Goal: Information Seeking & Learning: Learn about a topic

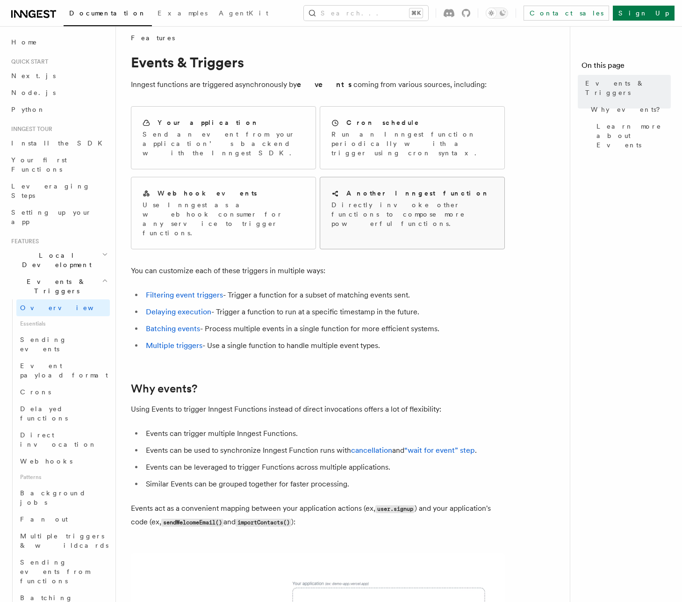
click at [391, 204] on p "Directly invoke other functions to compose more powerful functions." at bounding box center [413, 214] width 162 height 28
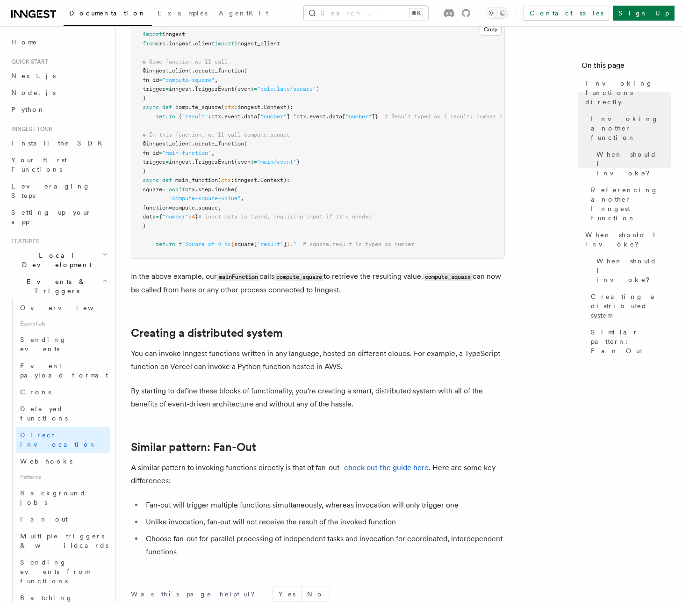
scroll to position [519, 0]
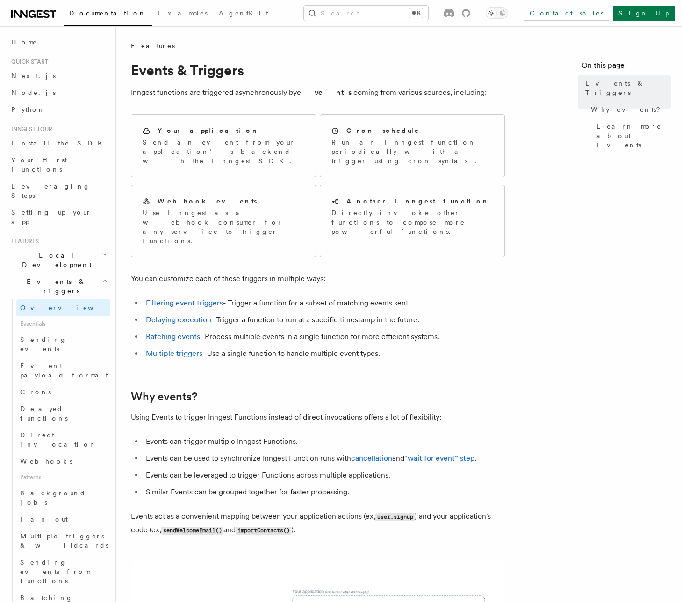
click at [60, 277] on span "Events & Triggers" at bounding box center [54, 286] width 94 height 19
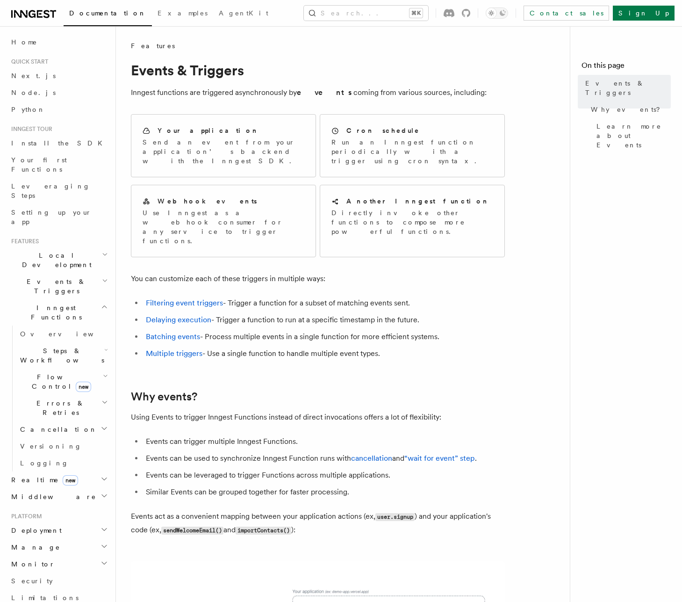
click at [61, 303] on span "Inngest Functions" at bounding box center [54, 312] width 94 height 19
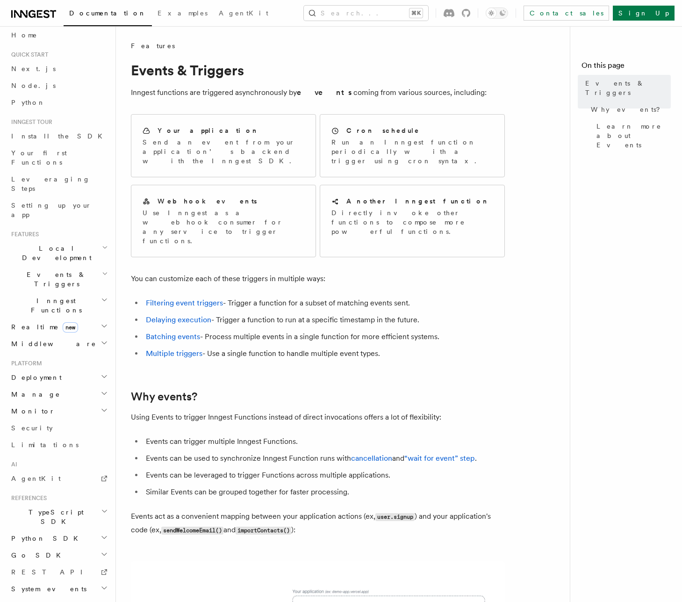
scroll to position [29, 0]
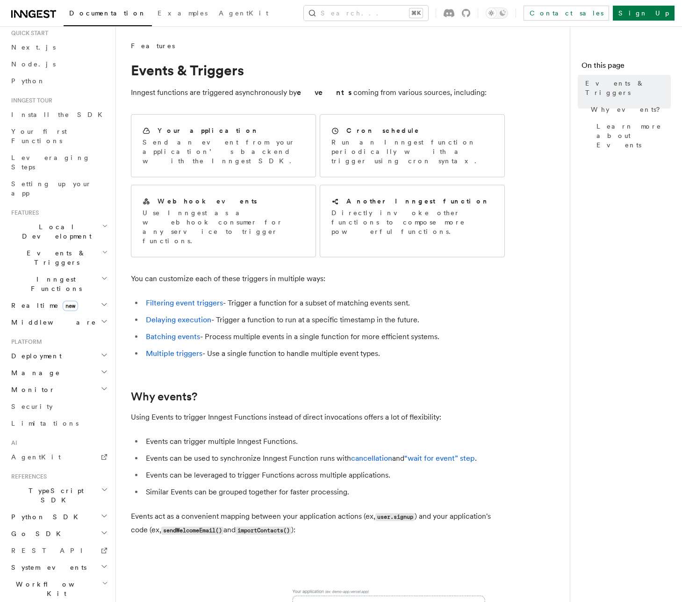
click at [68, 347] on h2 "Deployment" at bounding box center [58, 355] width 102 height 17
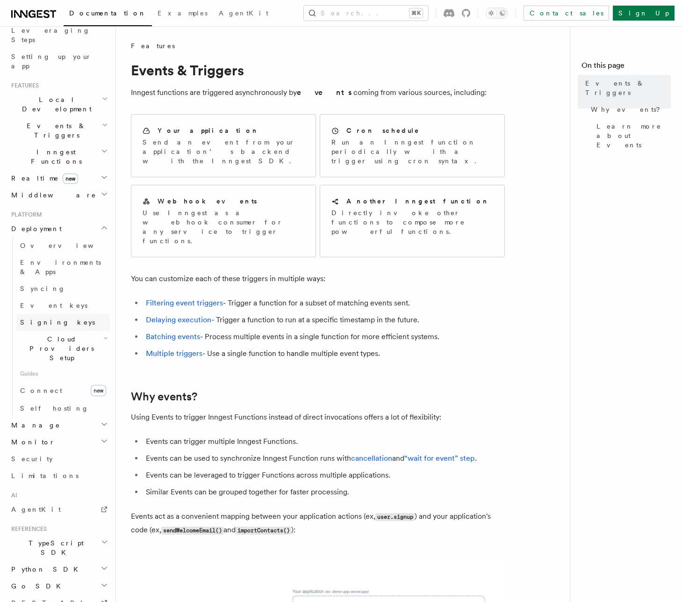
scroll to position [155, 0]
click at [62, 281] on link "Syncing" at bounding box center [63, 289] width 94 height 17
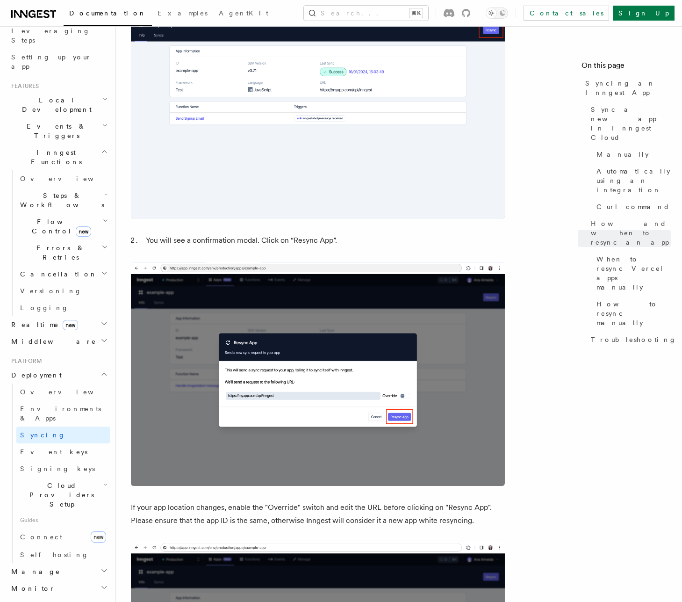
scroll to position [2504, 0]
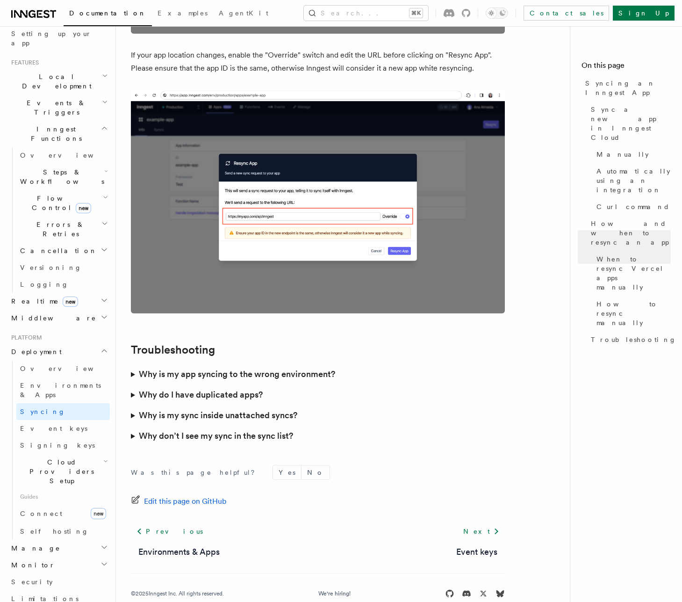
click at [85, 457] on span "Cloud Providers Setup" at bounding box center [59, 471] width 87 height 28
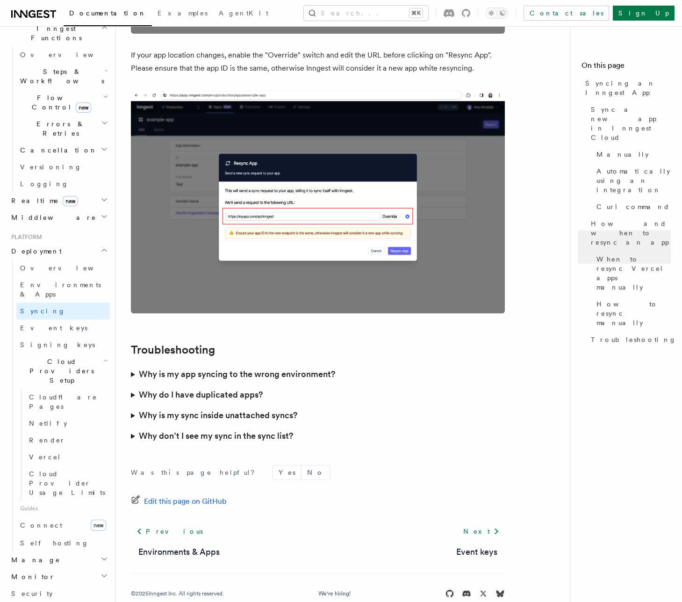
scroll to position [286, 0]
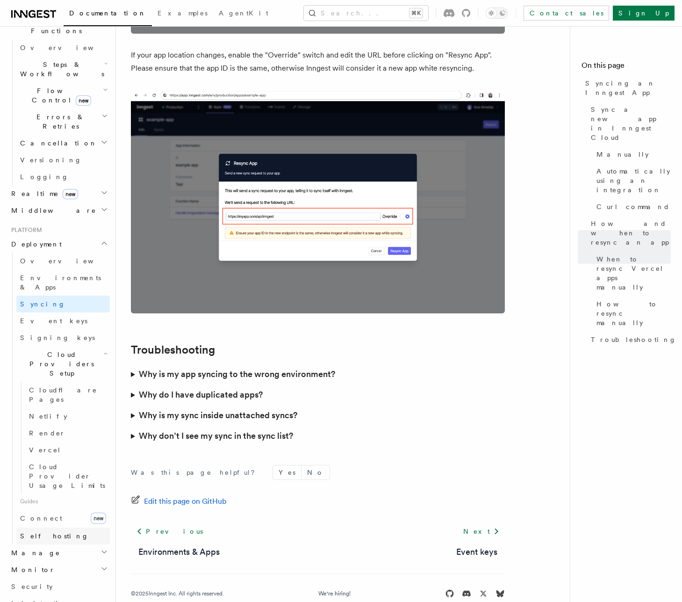
click at [73, 527] on link "Self hosting" at bounding box center [63, 535] width 94 height 17
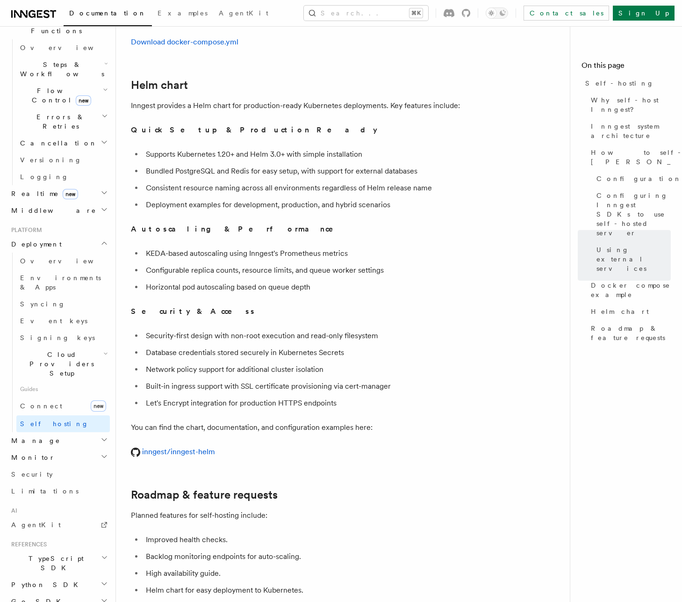
scroll to position [3169, 0]
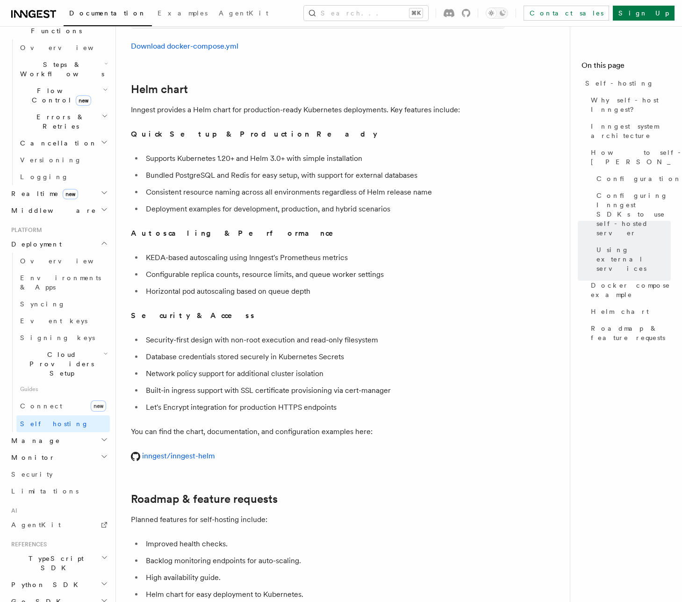
click at [67, 432] on h2 "Manage" at bounding box center [58, 440] width 102 height 17
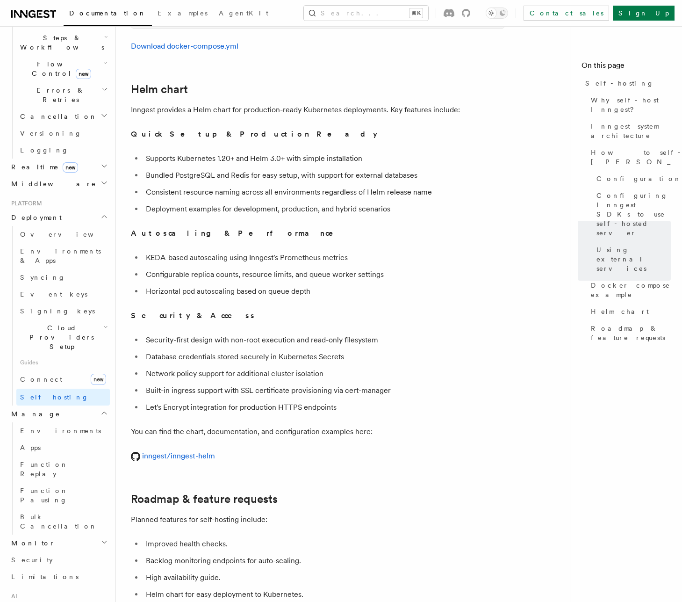
scroll to position [313, 0]
click at [66, 439] on link "Apps" at bounding box center [63, 447] width 94 height 17
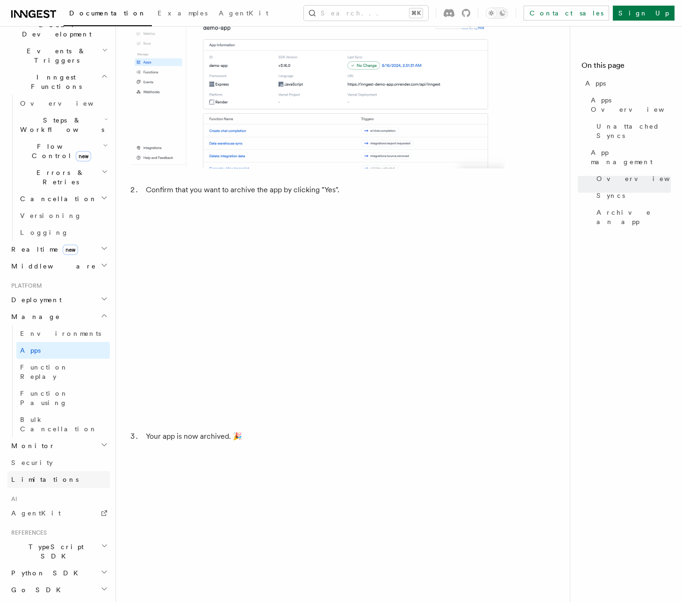
scroll to position [1934, 0]
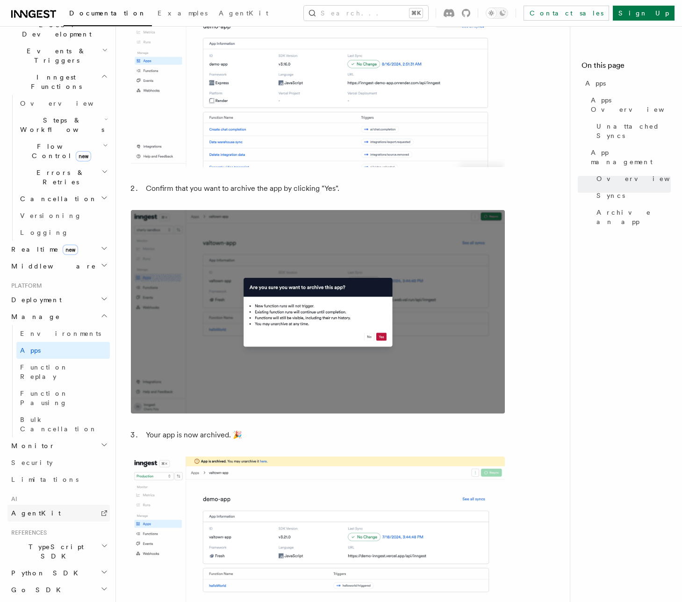
click at [62, 505] on link "AgentKit" at bounding box center [58, 513] width 102 height 17
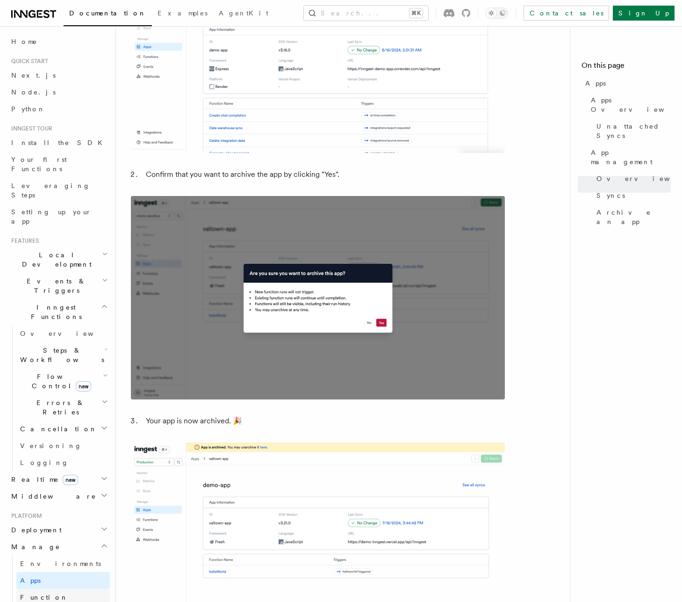
scroll to position [0, 0]
drag, startPoint x: 70, startPoint y: 239, endPoint x: 72, endPoint y: 246, distance: 7.3
click at [72, 273] on h2 "Events & Triggers" at bounding box center [58, 286] width 102 height 26
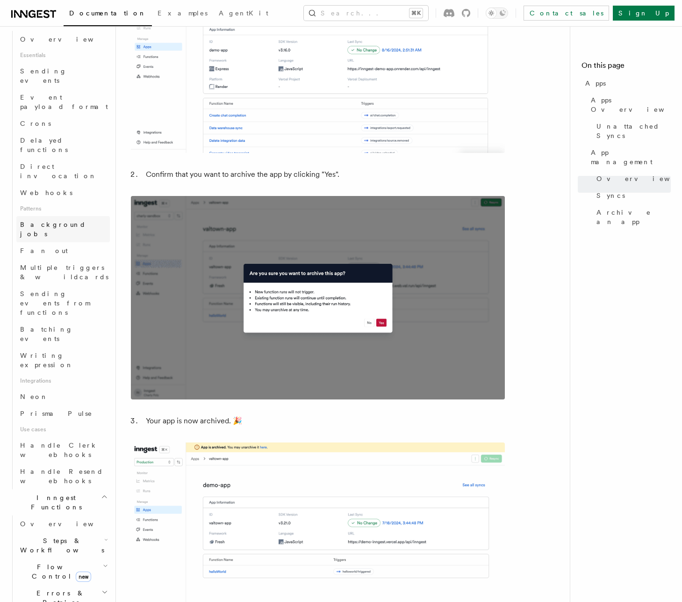
scroll to position [439, 0]
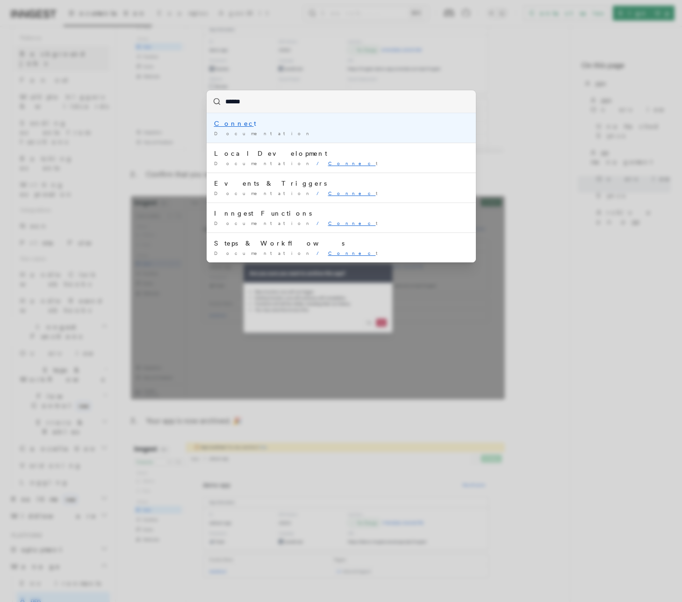
type input "*******"
click at [344, 124] on div "Connect" at bounding box center [341, 123] width 254 height 9
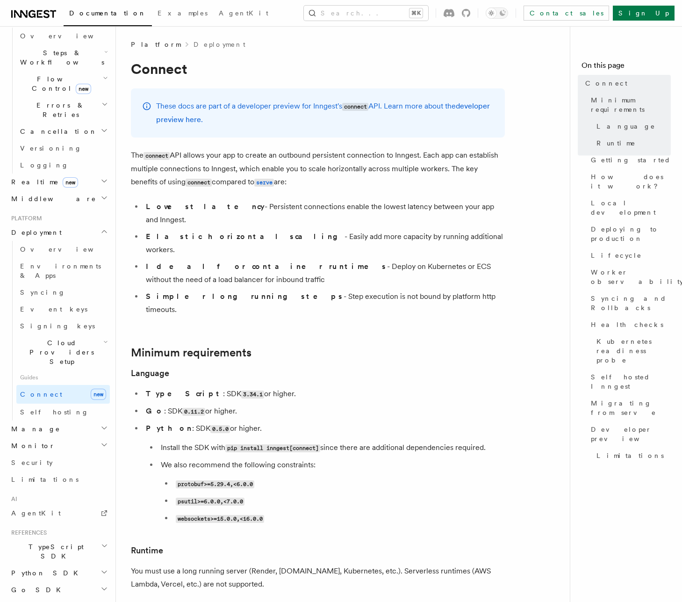
scroll to position [0, 0]
click at [207, 120] on link "developer preview here" at bounding box center [323, 113] width 334 height 22
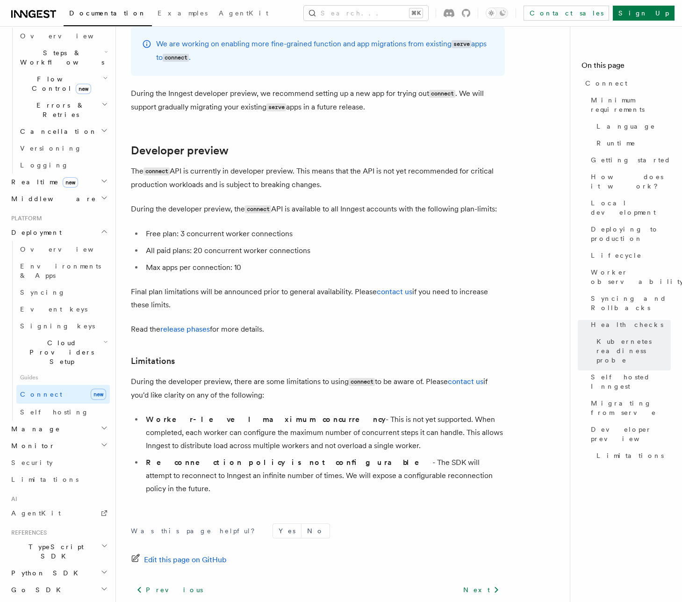
scroll to position [5001, 0]
drag, startPoint x: 146, startPoint y: 195, endPoint x: 336, endPoint y: 194, distance: 189.4
click at [335, 243] on li "All paid plans: 20 concurrent worker connections" at bounding box center [324, 249] width 362 height 13
click at [336, 243] on li "All paid plans: 20 concurrent worker connections" at bounding box center [324, 249] width 362 height 13
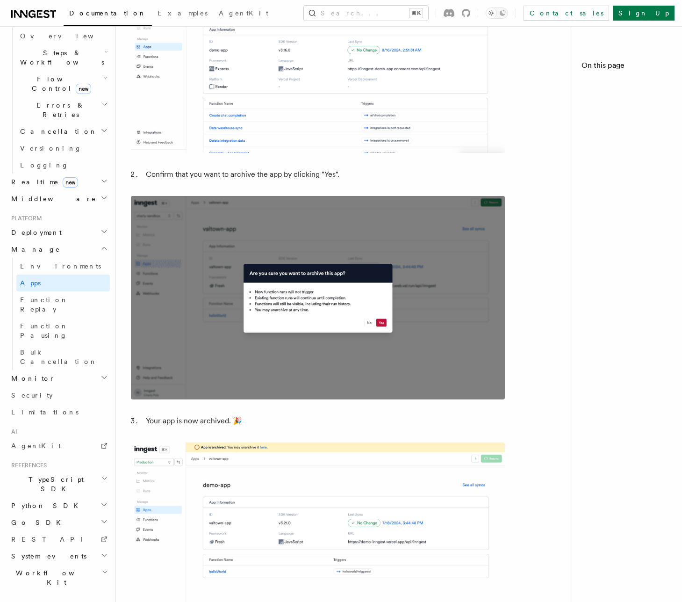
scroll to position [231, 0]
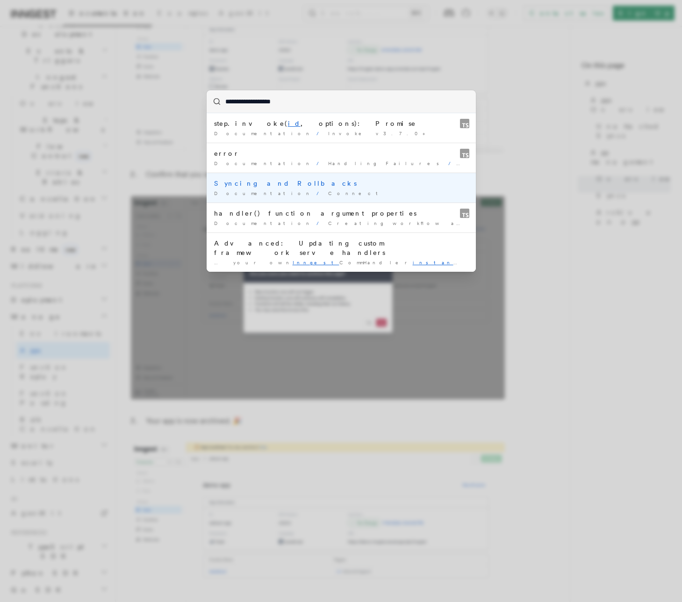
type input "**********"
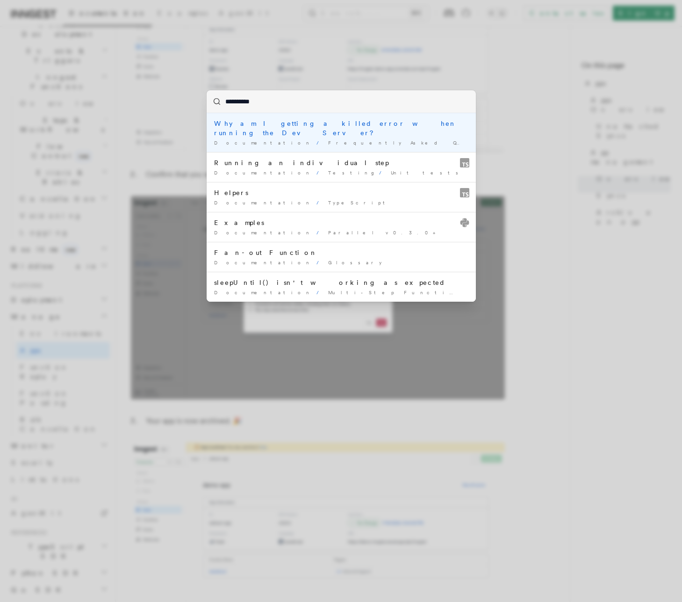
type input "**********"
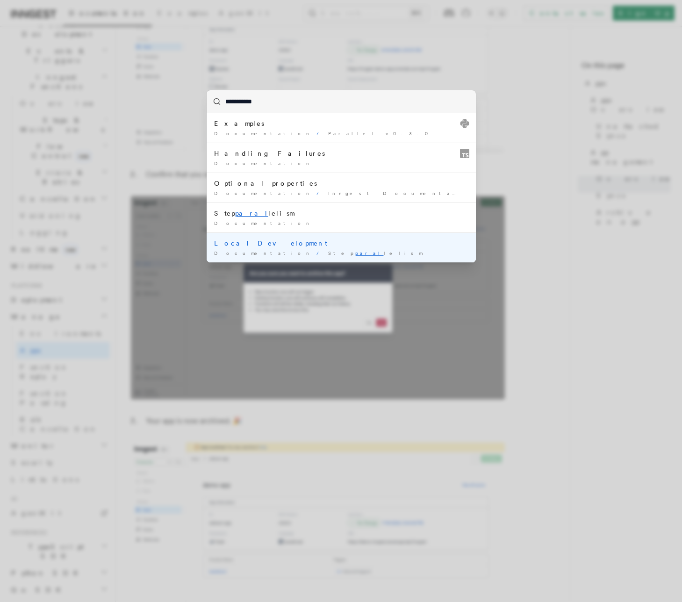
drag, startPoint x: 302, startPoint y: 219, endPoint x: 306, endPoint y: 251, distance: 32.1
click at [306, 251] on ul "Examples Documentation / Parallel v0.3.0+ / Handling Failures Documentation / O…" at bounding box center [341, 187] width 269 height 149
click at [306, 251] on div "Documentation / Step paral lelism /" at bounding box center [341, 253] width 254 height 7
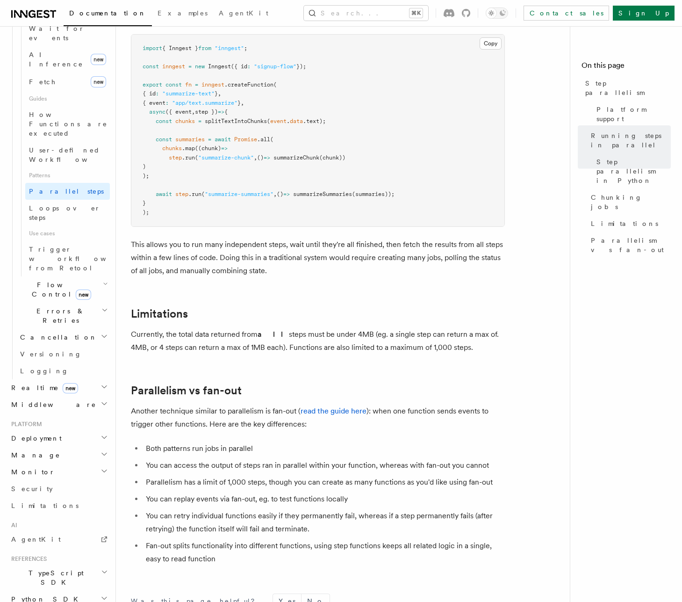
scroll to position [1513, 0]
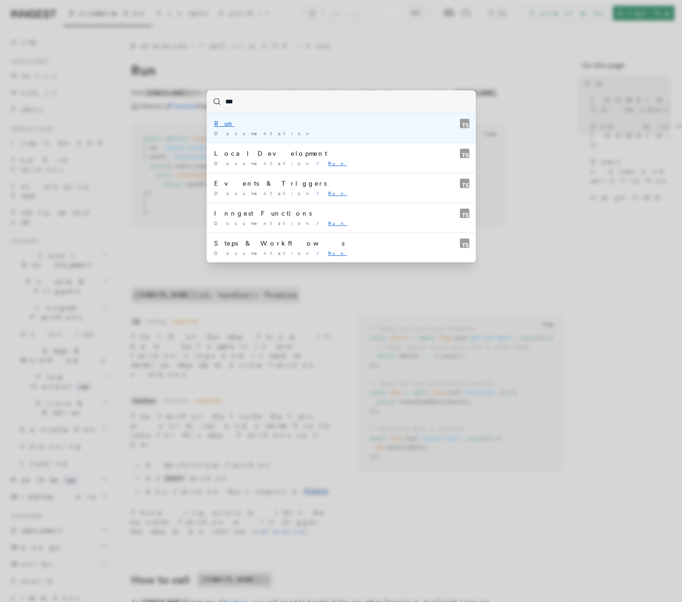
type input "***"
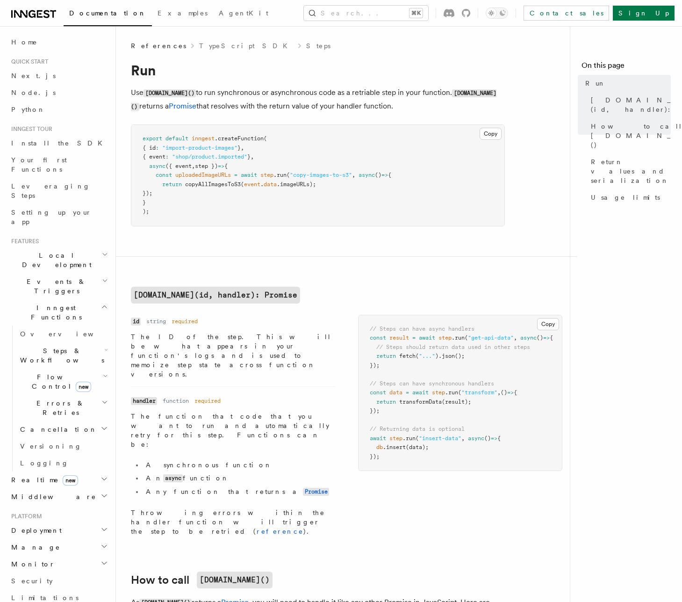
click at [161, 44] on span "References" at bounding box center [158, 45] width 55 height 9
click at [200, 48] on link "TypeScript SDK" at bounding box center [246, 45] width 94 height 9
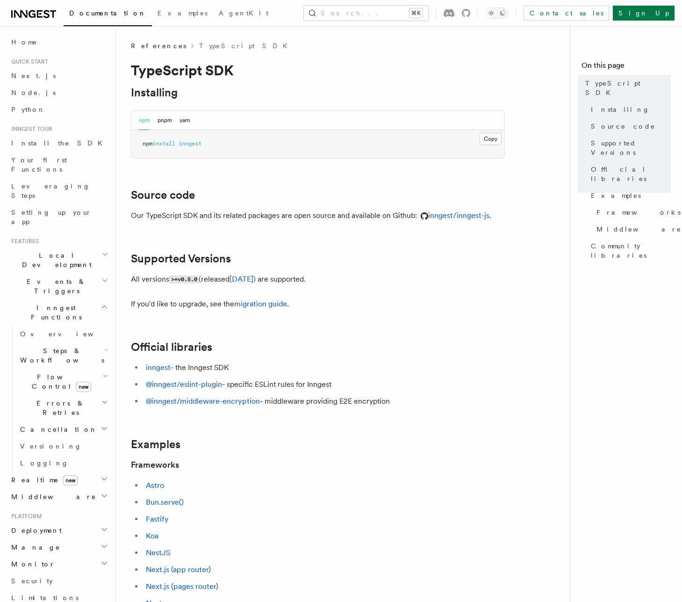
click at [152, 46] on span "References" at bounding box center [158, 45] width 55 height 9
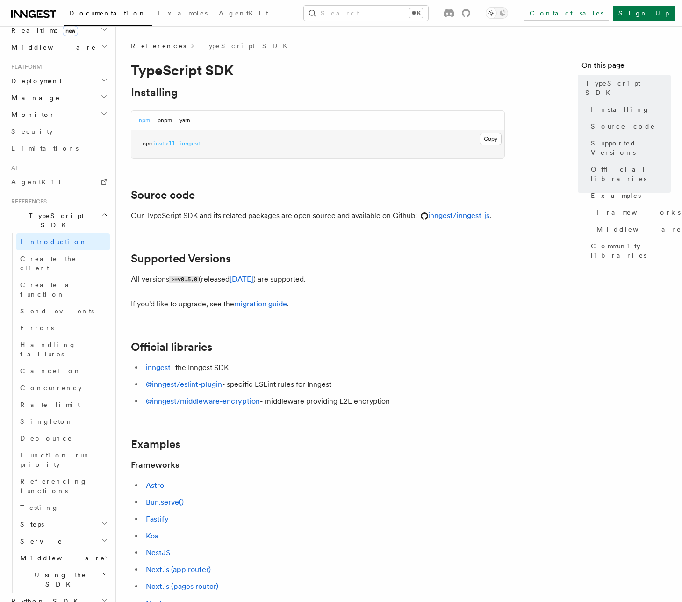
scroll to position [448, 0]
click at [67, 594] on h2 "Python SDK" at bounding box center [58, 602] width 102 height 17
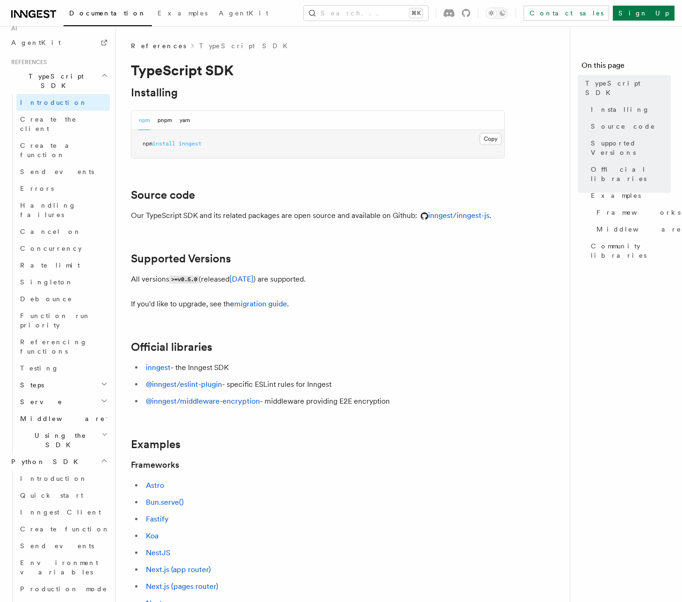
scroll to position [591, 0]
click at [61, 595] on h2 "Steps" at bounding box center [63, 603] width 94 height 17
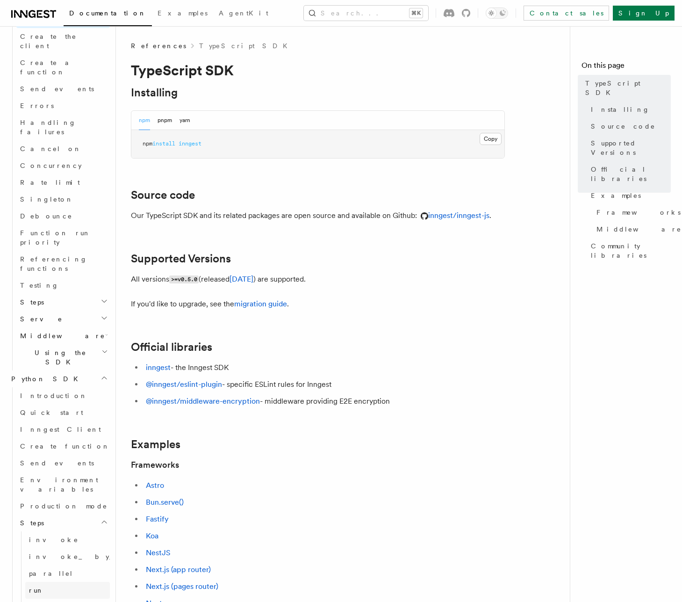
click at [61, 582] on link "run" at bounding box center [67, 590] width 85 height 17
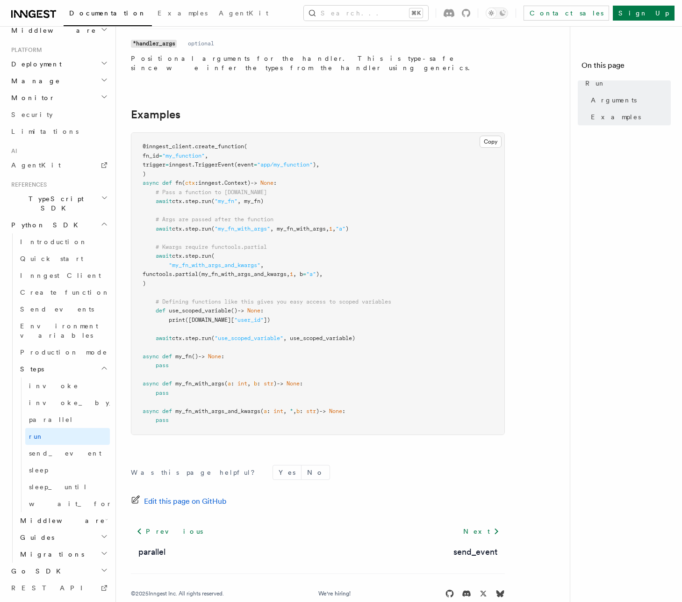
scroll to position [224, 0]
click at [249, 225] on span ""my_fn_with_args"" at bounding box center [243, 228] width 56 height 7
click at [308, 225] on span ", my_fn_with_args," at bounding box center [299, 228] width 59 height 7
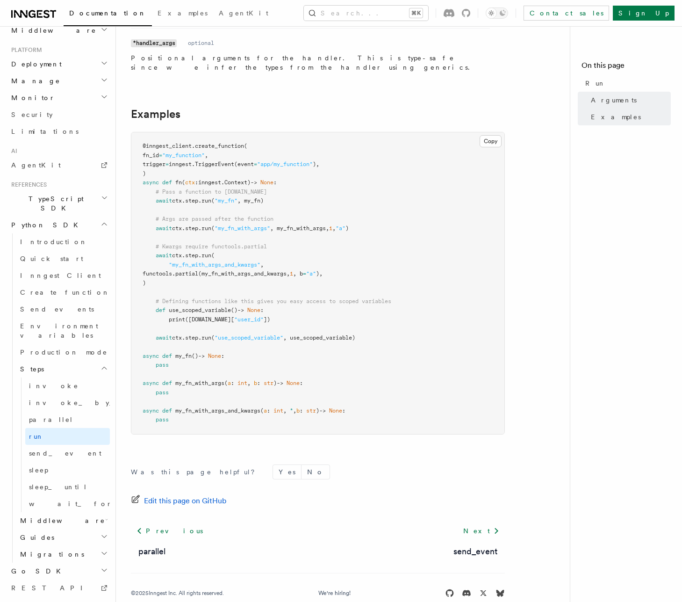
click at [329, 225] on span ", my_fn_with_args," at bounding box center [299, 228] width 59 height 7
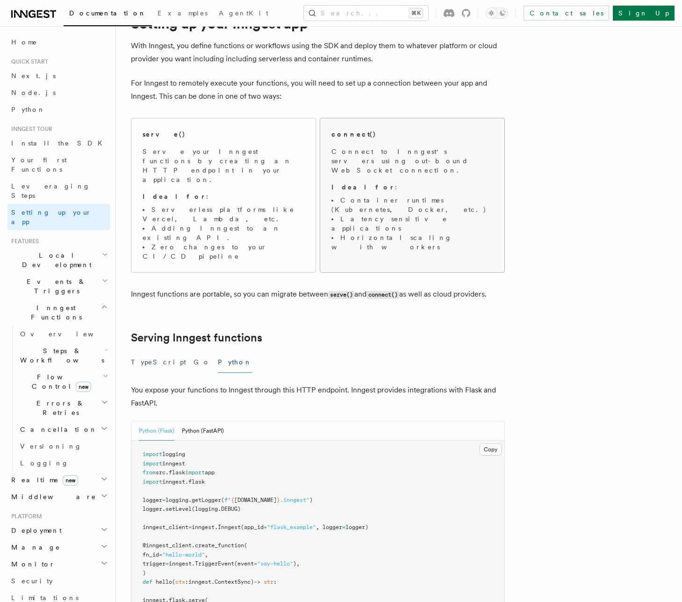
scroll to position [40, 0]
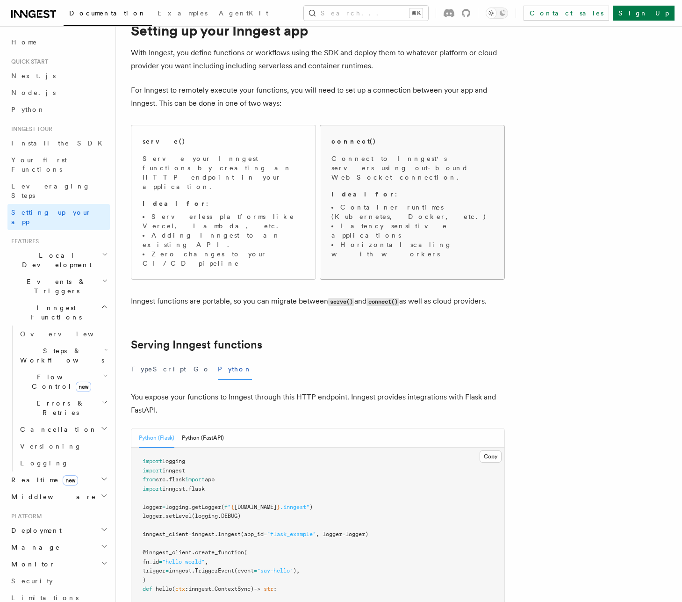
click at [394, 165] on p "Connect to Inngest's servers using out-bound WebSocket connection." at bounding box center [413, 168] width 162 height 28
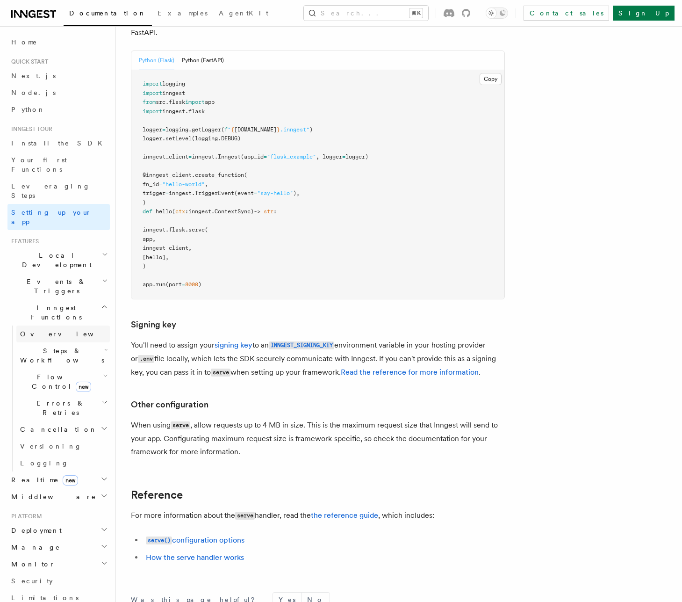
scroll to position [146, 0]
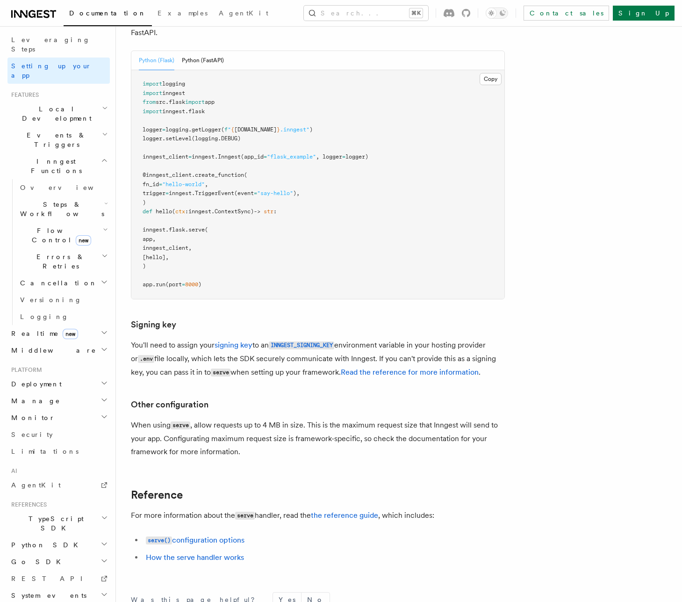
click at [57, 409] on h2 "Monitor" at bounding box center [58, 417] width 102 height 17
click at [61, 375] on h2 "Deployment" at bounding box center [58, 383] width 102 height 17
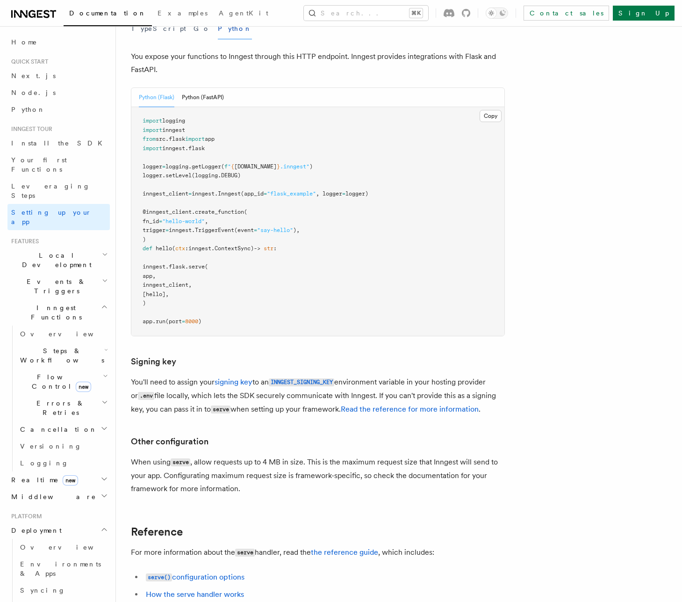
scroll to position [380, 0]
